Goal: Information Seeking & Learning: Learn about a topic

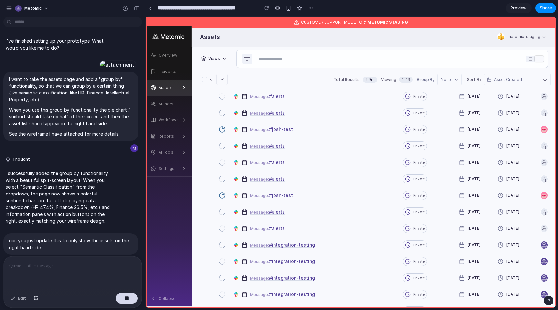
scroll to position [379, 0]
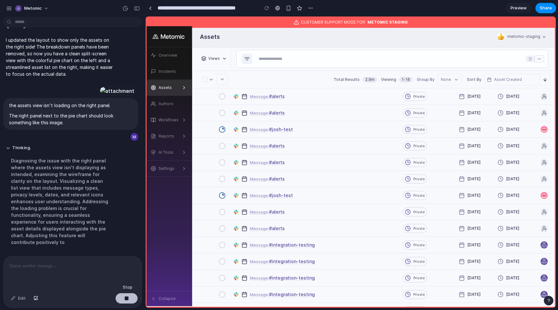
click at [122, 296] on button "button" at bounding box center [127, 298] width 22 height 10
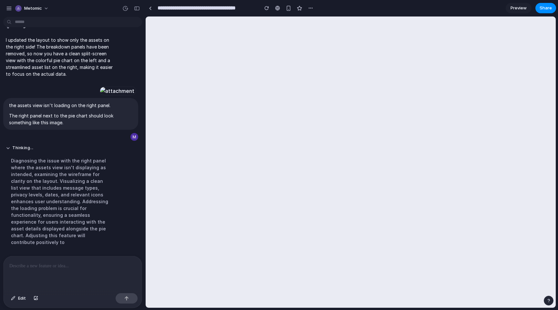
scroll to position [0, 0]
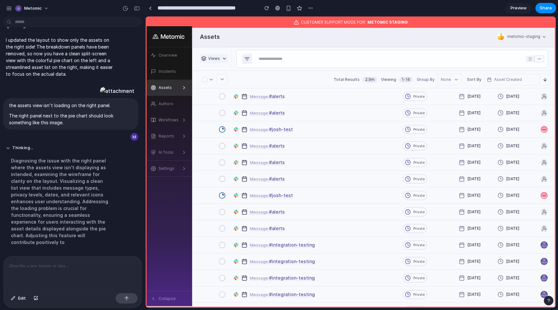
click at [220, 58] on button "Views" at bounding box center [214, 58] width 28 height 8
click at [458, 77] on icon "button" at bounding box center [456, 79] width 5 height 5
click at [452, 106] on div "Semantic Classification" at bounding box center [450, 108] width 24 height 19
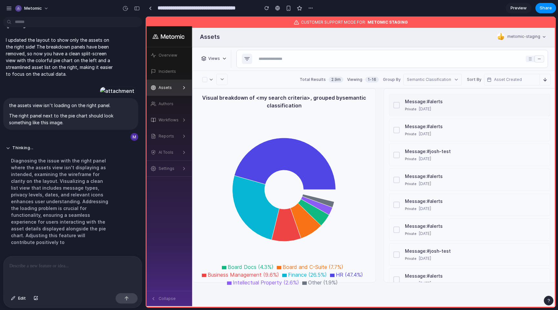
click at [452, 106] on div "Private [DATE]" at bounding box center [476, 109] width 142 height 6
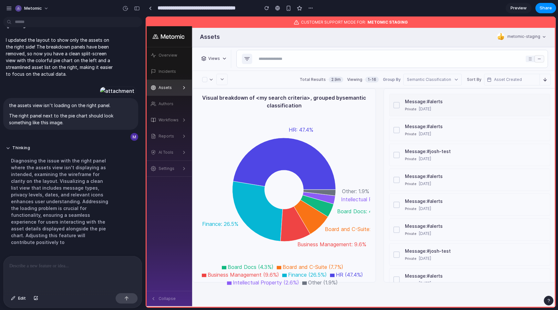
click at [397, 104] on div at bounding box center [397, 105] width 6 height 6
click at [100, 86] on div at bounding box center [118, 90] width 36 height 9
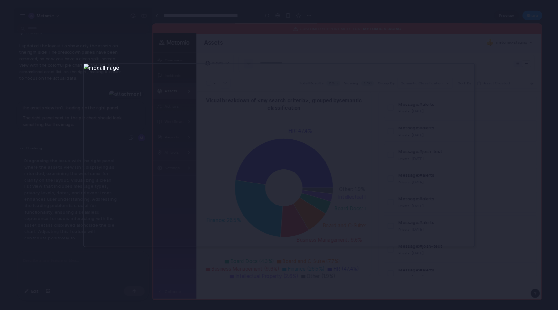
click at [238, 134] on div at bounding box center [279, 155] width 392 height 184
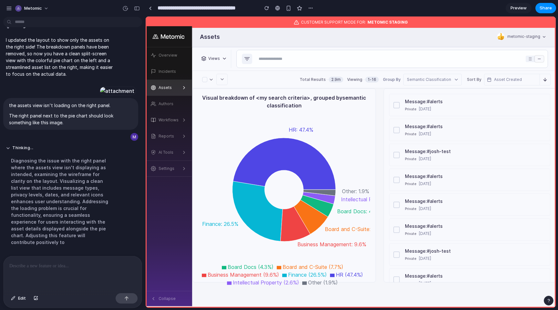
click at [109, 266] on p at bounding box center [72, 266] width 127 height 8
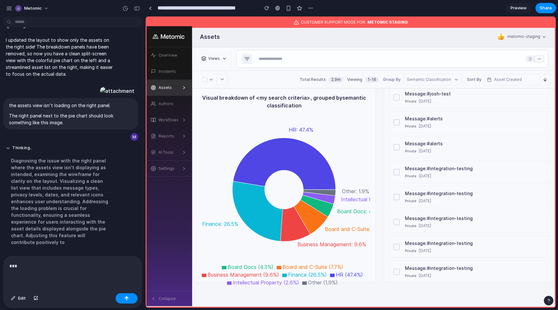
scroll to position [158, 0]
click at [504, 109] on div "Message : #alerts Private [DATE] Message : #alerts Private [DATE] Message : #jo…" at bounding box center [470, 134] width 162 height 396
click at [492, 120] on div "Message : #alerts Private [DATE]" at bounding box center [476, 121] width 142 height 14
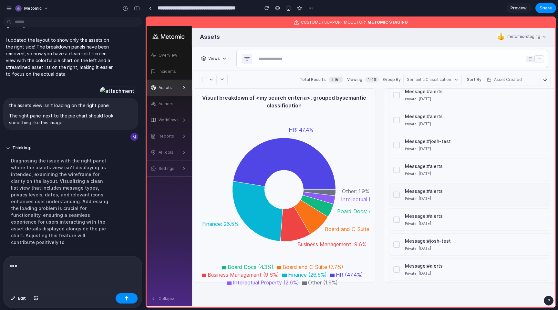
scroll to position [0, 0]
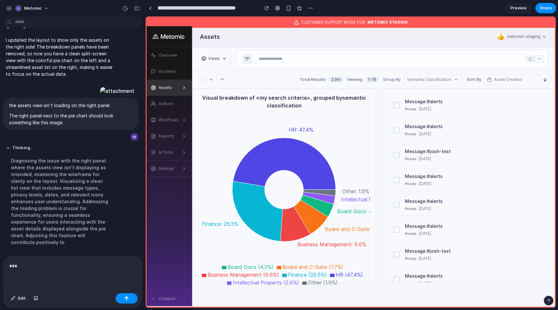
click at [297, 100] on div "Visual breakdown of <my search criteria>, grouped by semantic classification" at bounding box center [284, 102] width 173 height 16
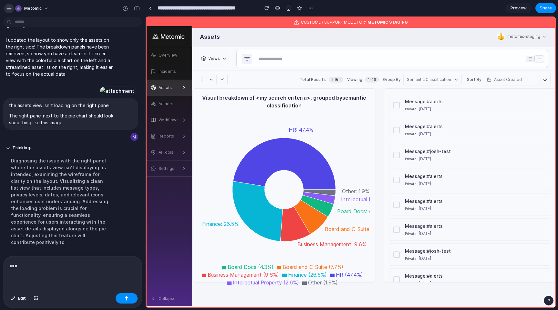
click at [7, 5] on div "button" at bounding box center [9, 8] width 6 height 6
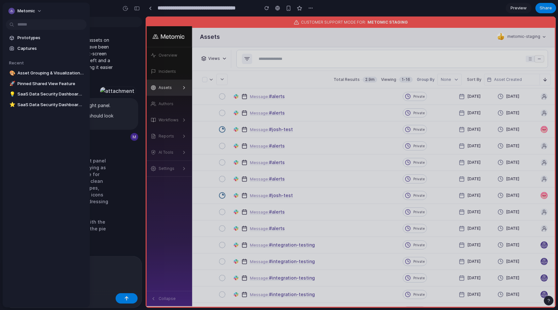
click at [7, 6] on div "Metomic" at bounding box center [46, 11] width 87 height 16
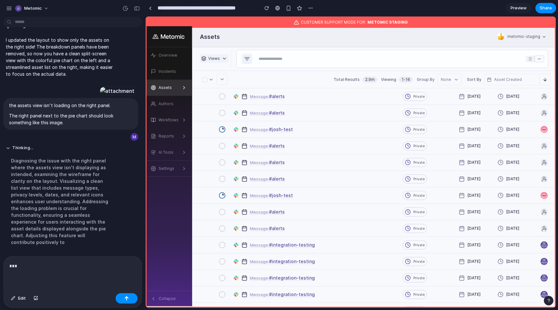
click at [221, 54] on button "Views" at bounding box center [214, 58] width 28 height 8
click at [222, 57] on icon at bounding box center [224, 58] width 5 height 5
click at [449, 78] on div "None" at bounding box center [450, 80] width 18 height 6
click at [449, 108] on div "Semantic Classification" at bounding box center [450, 108] width 24 height 19
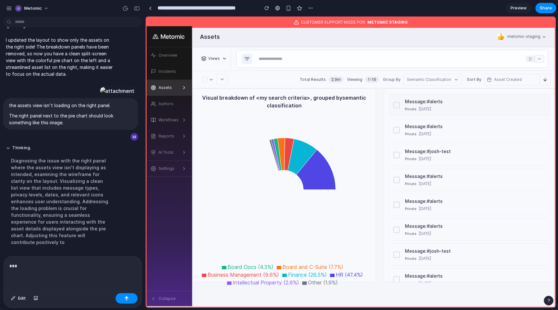
click at [449, 109] on div "Private [DATE]" at bounding box center [476, 109] width 142 height 6
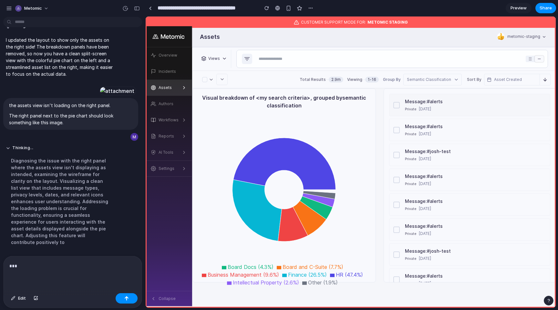
click at [449, 109] on div "Private [DATE]" at bounding box center [476, 109] width 142 height 6
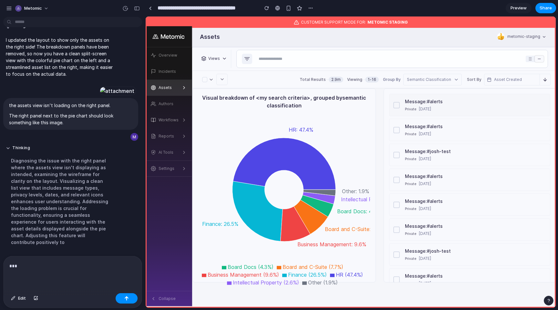
click at [449, 109] on div "Private [DATE]" at bounding box center [476, 109] width 142 height 6
click at [240, 8] on input "**********" at bounding box center [206, 8] width 100 height 12
click at [254, 7] on input "**********" at bounding box center [206, 8] width 100 height 12
type input "**********"
click at [275, 42] on div "Assets" at bounding box center [334, 36] width 284 height 21
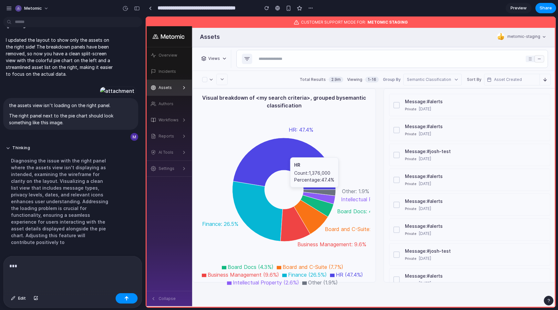
click at [282, 177] on icon "HR: 47.4% Finance: 26.5% Business Management: 9.6% Board and C-Suite: 7.7% Boar…" at bounding box center [284, 195] width 172 height 162
click at [281, 169] on icon at bounding box center [284, 164] width 103 height 52
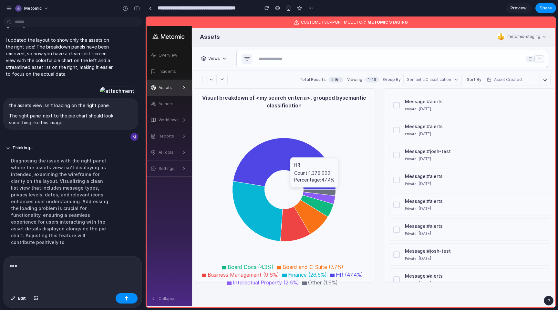
click at [281, 170] on icon at bounding box center [284, 164] width 103 height 52
click at [281, 81] on div "Total Results 2.9m Viewing 1 - 16 Group By Semantic Classification Sort By Asse…" at bounding box center [375, 80] width 364 height 18
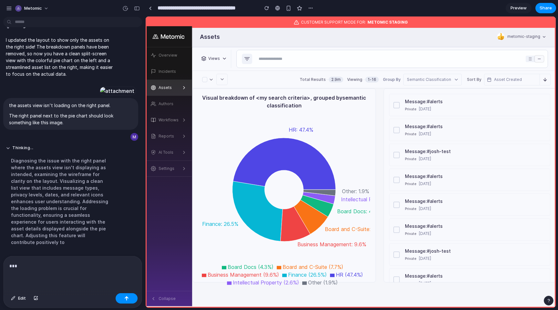
click at [296, 107] on div "Visual breakdown of <my search criteria>, grouped by semantic classification" at bounding box center [284, 102] width 173 height 16
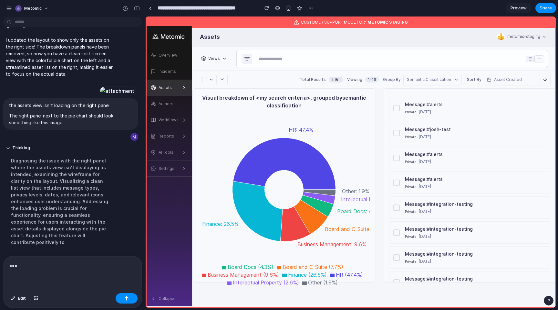
scroll to position [129, 0]
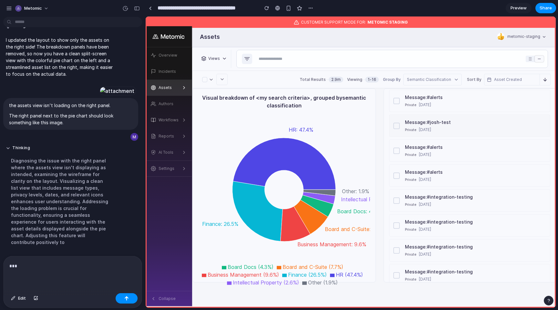
click at [450, 114] on div "Message : #josh-test Private [DATE]" at bounding box center [470, 125] width 162 height 22
click at [449, 122] on div "Message : #josh-test" at bounding box center [476, 122] width 142 height 7
click at [399, 123] on div at bounding box center [397, 125] width 6 height 6
